Goal: Entertainment & Leisure: Consume media (video, audio)

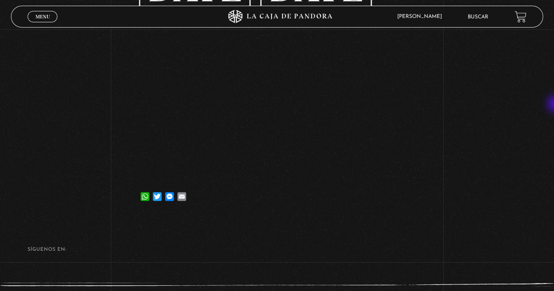
scroll to position [110, 0]
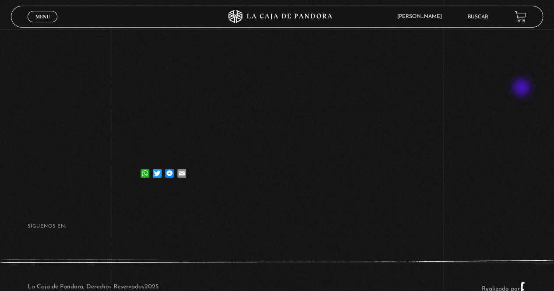
scroll to position [88, 0]
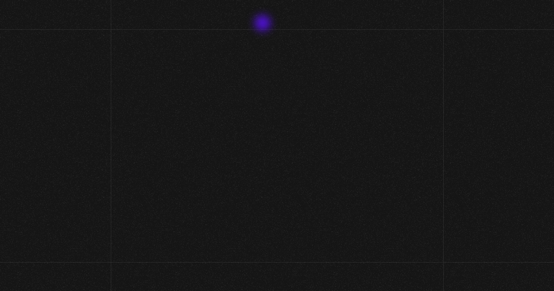
scroll to position [92, 0]
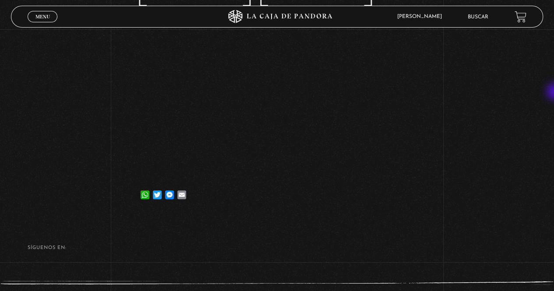
scroll to position [111, 0]
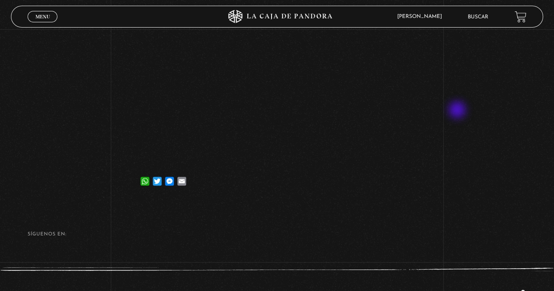
scroll to position [110, 0]
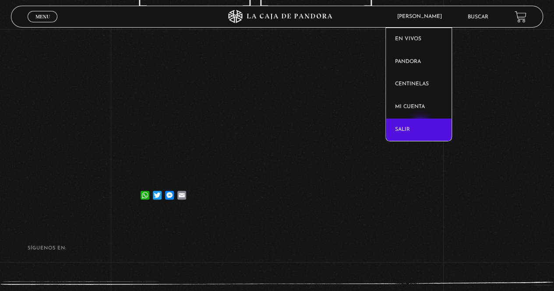
click at [421, 127] on link "Salir" at bounding box center [419, 130] width 66 height 23
